Goal: Check status: Check status

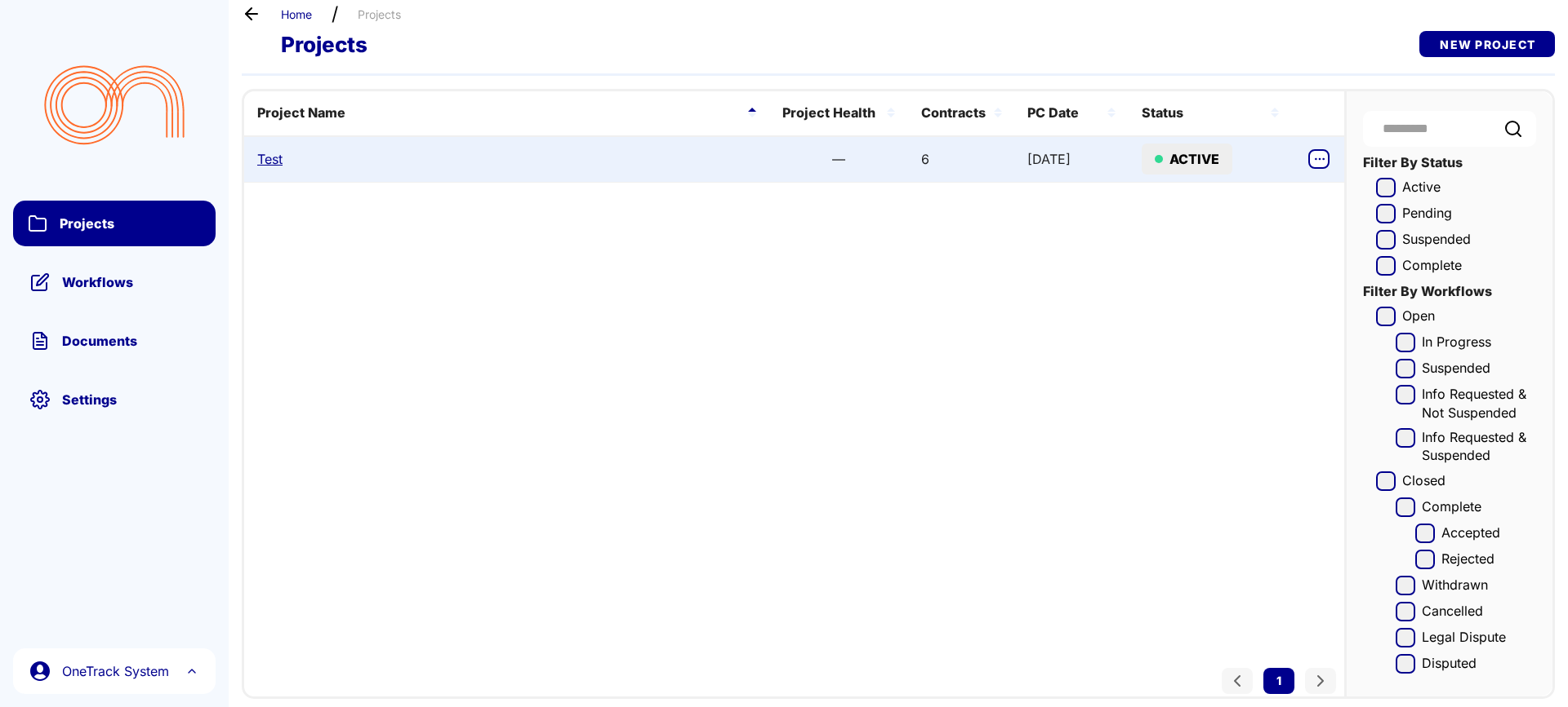
click at [269, 157] on link "Test" at bounding box center [269, 159] width 26 height 18
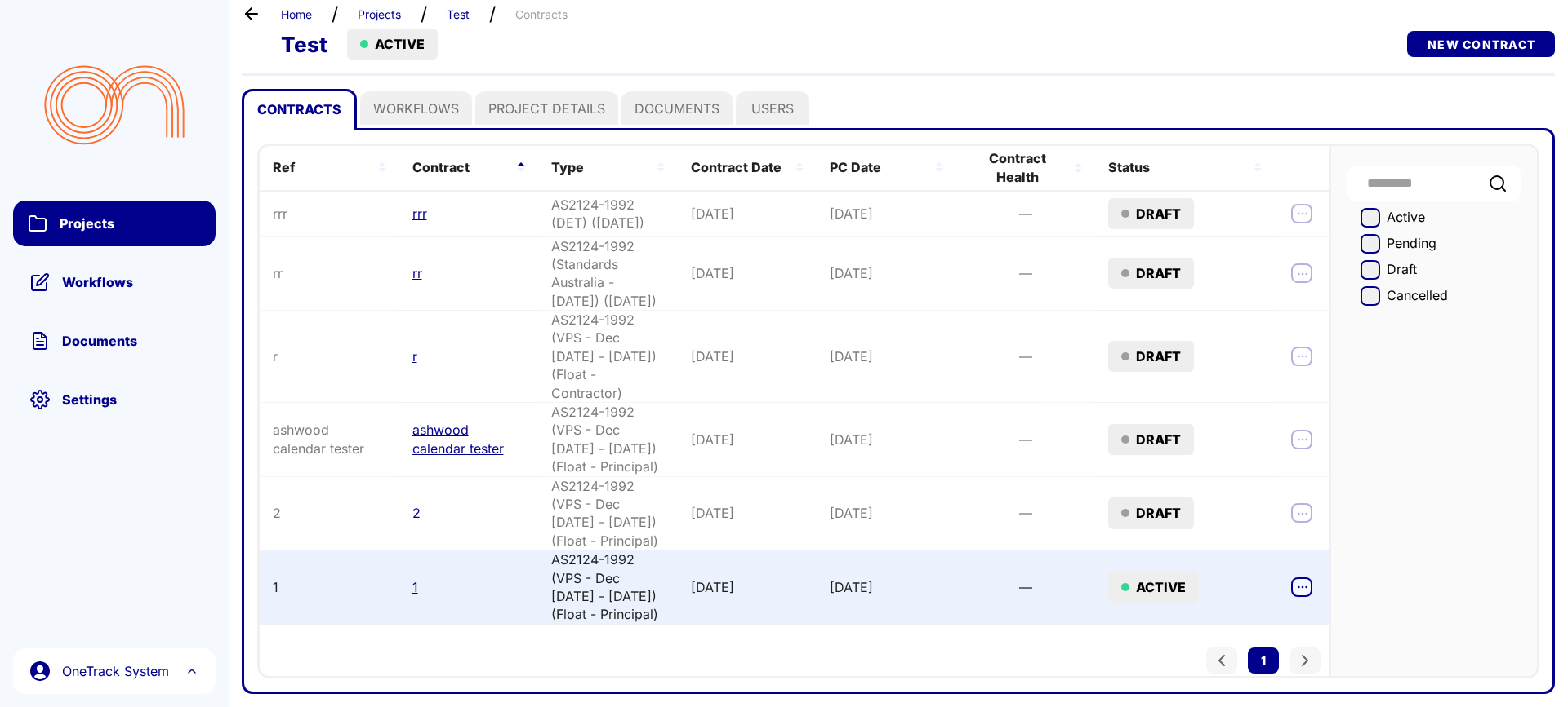
click at [1300, 581] on icon "button" at bounding box center [1303, 587] width 13 height 13
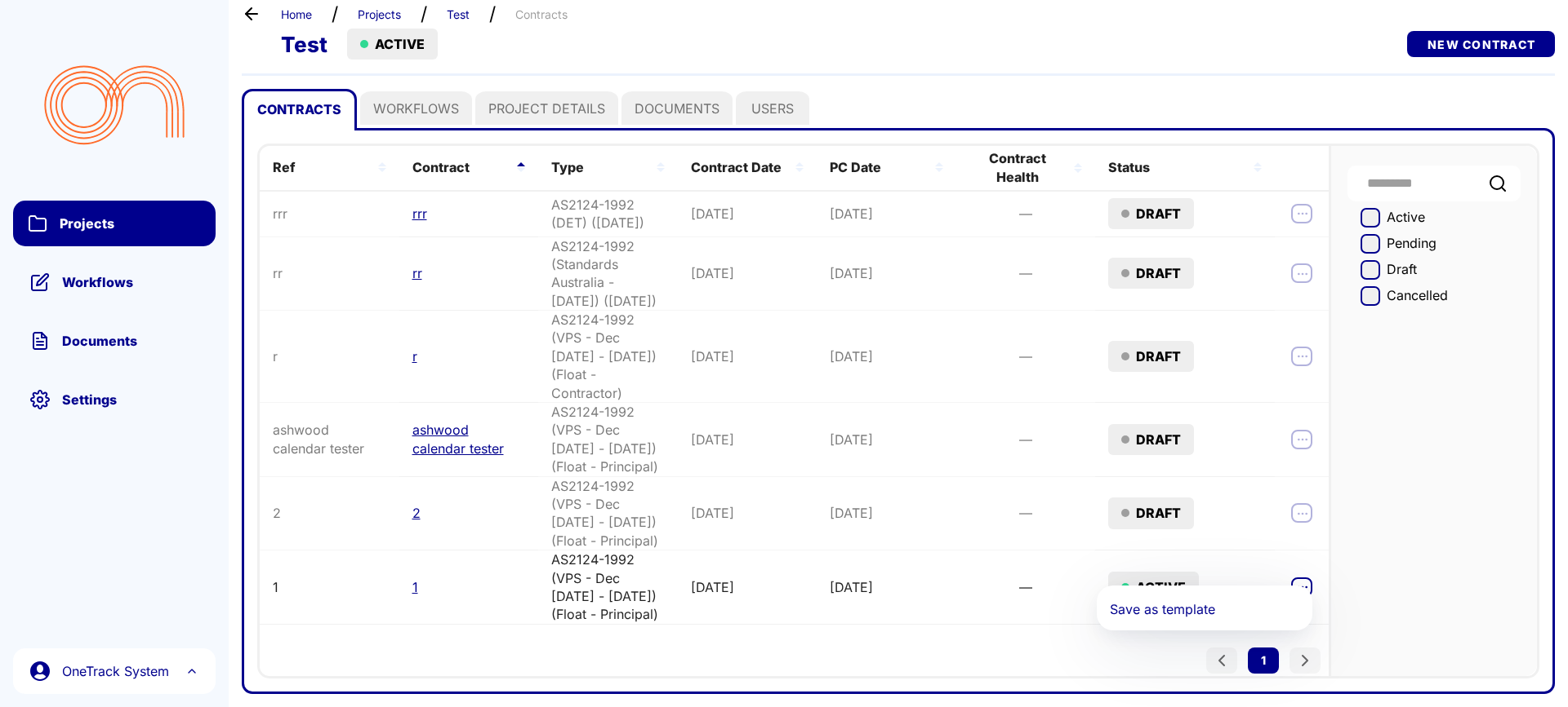
click at [1393, 562] on div "Active Pending Draft Cancelled" at bounding box center [1432, 411] width 208 height 531
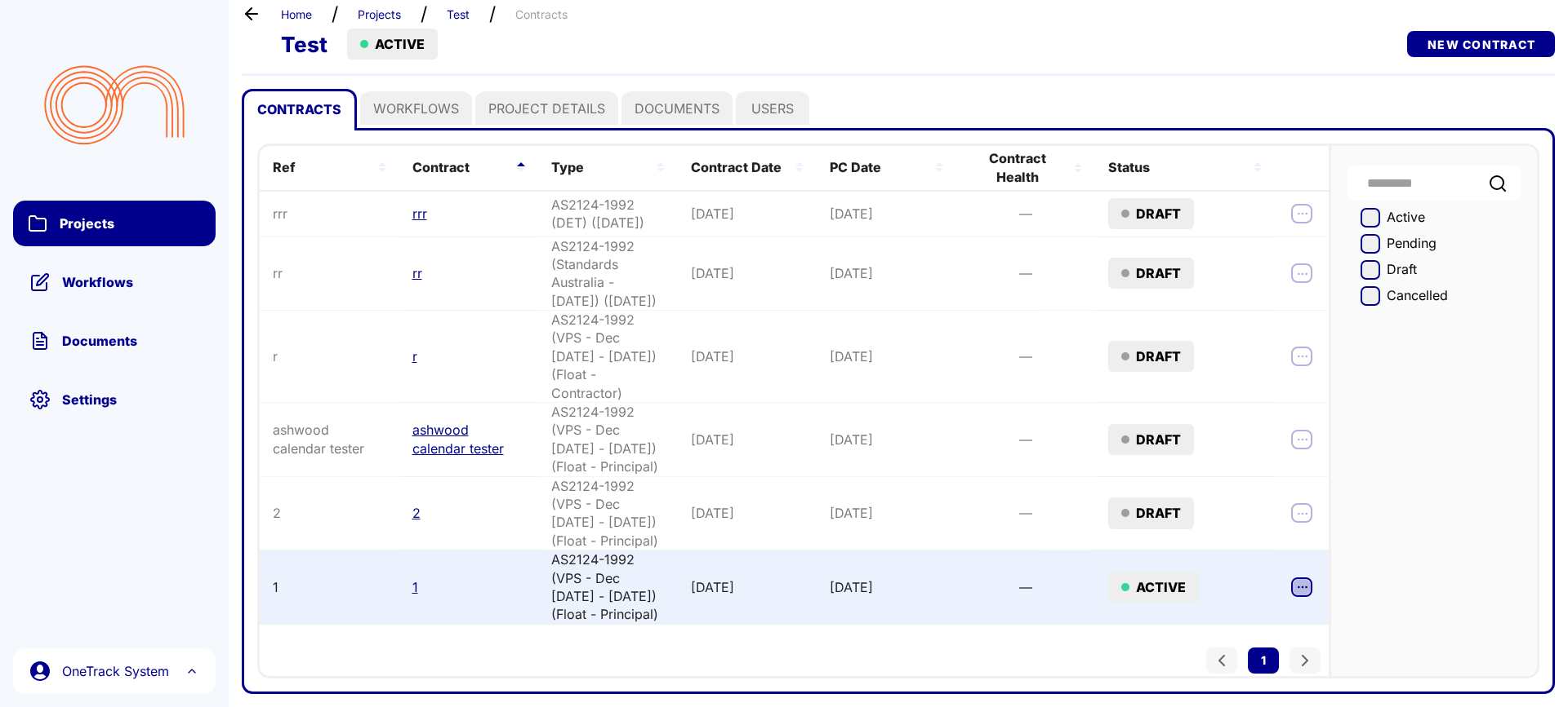
click at [1302, 581] on icon "button" at bounding box center [1303, 587] width 13 height 13
